Goal: Task Accomplishment & Management: Manage account settings

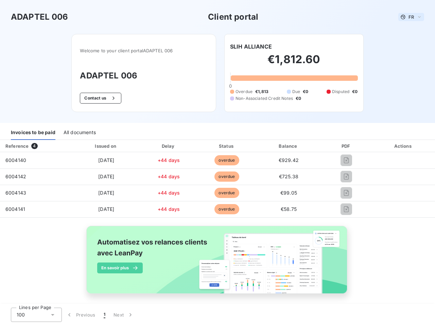
click at [409, 17] on span "FR" at bounding box center [411, 16] width 5 height 5
click at [97, 98] on button "Contact us" at bounding box center [100, 98] width 41 height 11
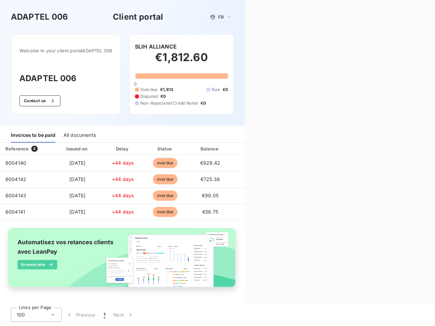
click at [248, 47] on div "Contact us Fill out the form below, and a member of our team will get back to y…" at bounding box center [340, 163] width 190 height 326
click at [33, 133] on div "Invoices to be paid" at bounding box center [33, 136] width 45 height 14
click at [79, 133] on div "All documents" at bounding box center [80, 136] width 32 height 14
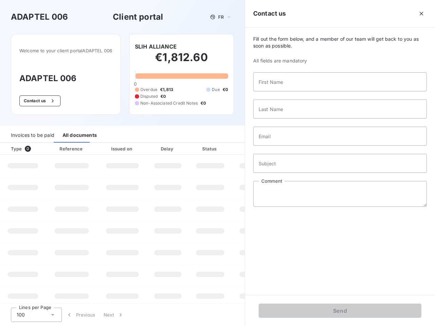
click at [35, 146] on th "Type 0" at bounding box center [23, 149] width 46 height 12
click at [105, 146] on th "Issued on" at bounding box center [123, 149] width 50 height 12
click at [166, 146] on th "Delay" at bounding box center [167, 149] width 41 height 12
click at [224, 146] on th "Status" at bounding box center [210, 149] width 43 height 12
click at [285, 146] on div "Fill out the form below, and a member of our team will get back to you as soon …" at bounding box center [340, 162] width 190 height 268
